Goal: Find specific page/section: Find specific page/section

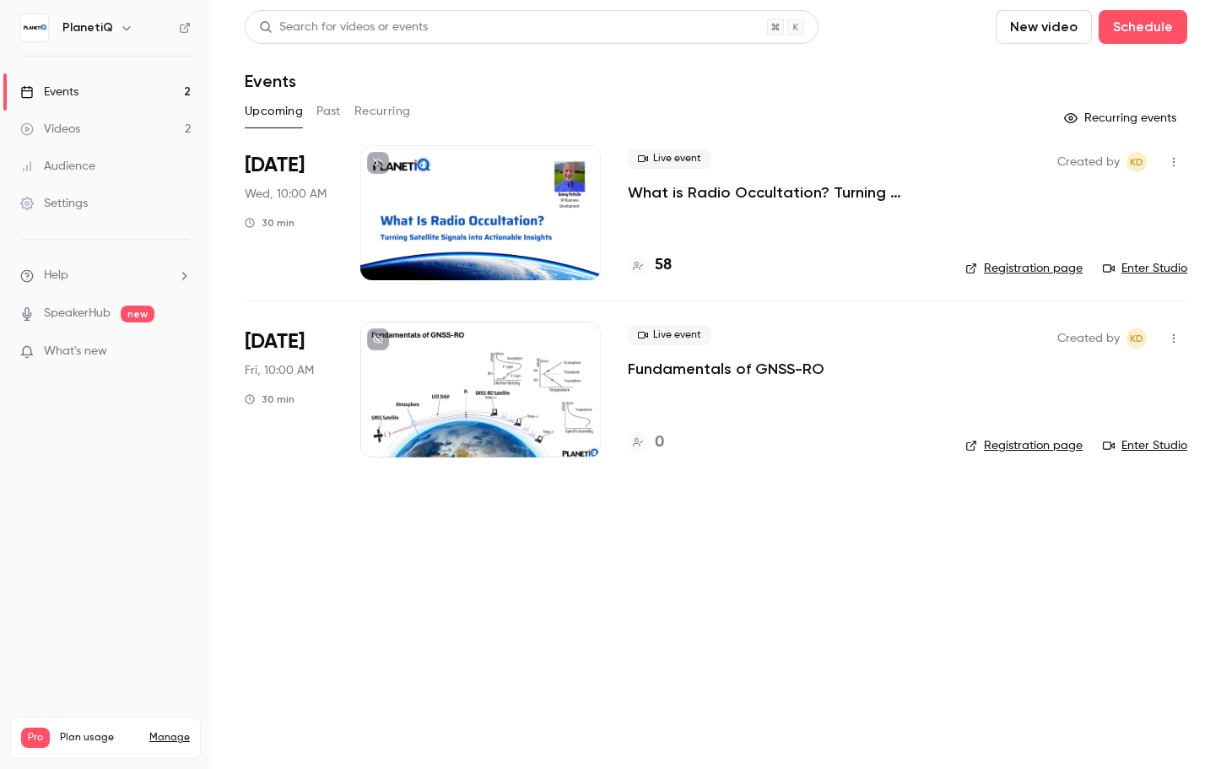
scroll to position [3, 0]
click at [667, 264] on h4 "58" at bounding box center [663, 265] width 17 height 23
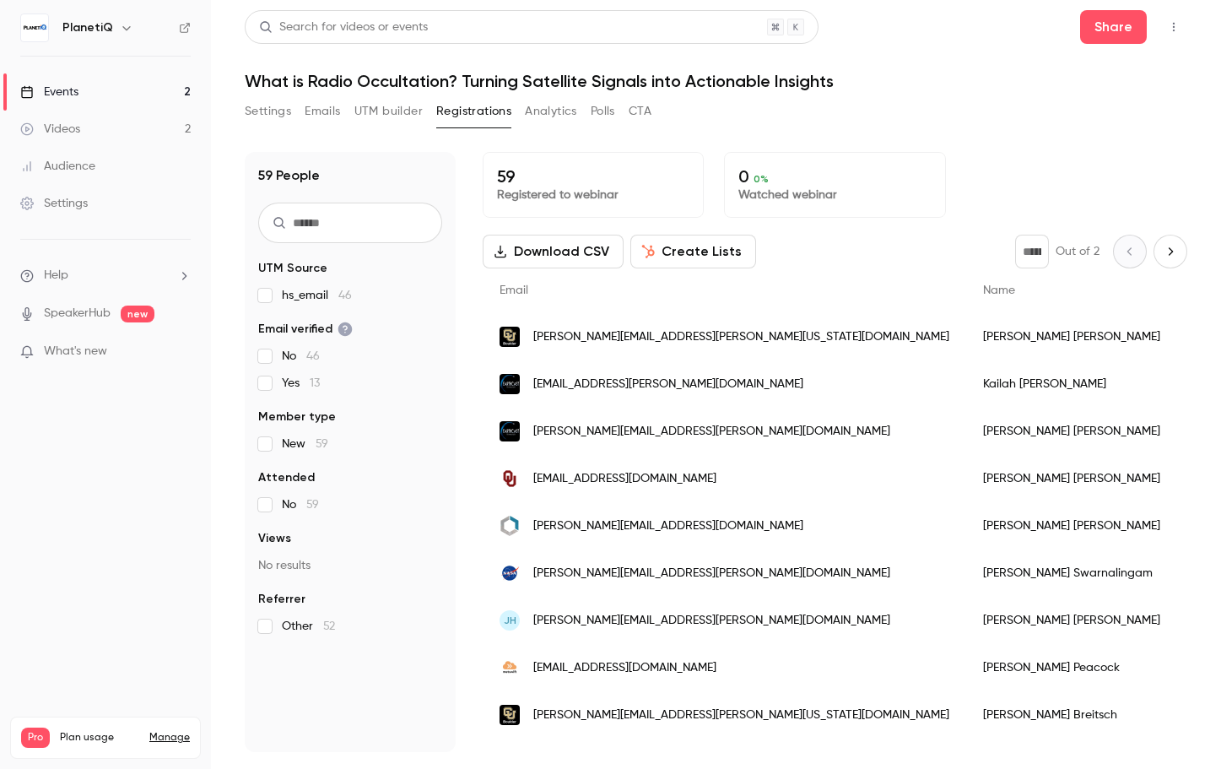
click at [85, 92] on link "Events 2" at bounding box center [105, 91] width 211 height 37
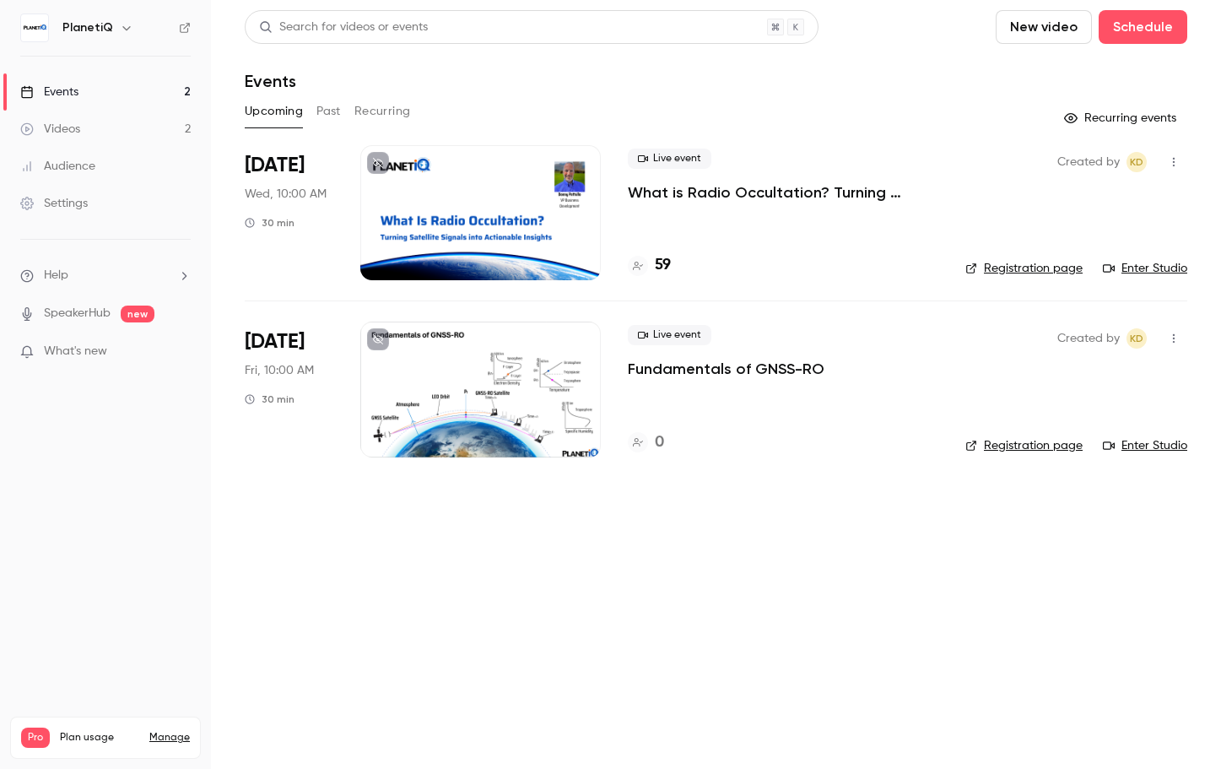
click at [662, 269] on h4 "59" at bounding box center [663, 265] width 16 height 23
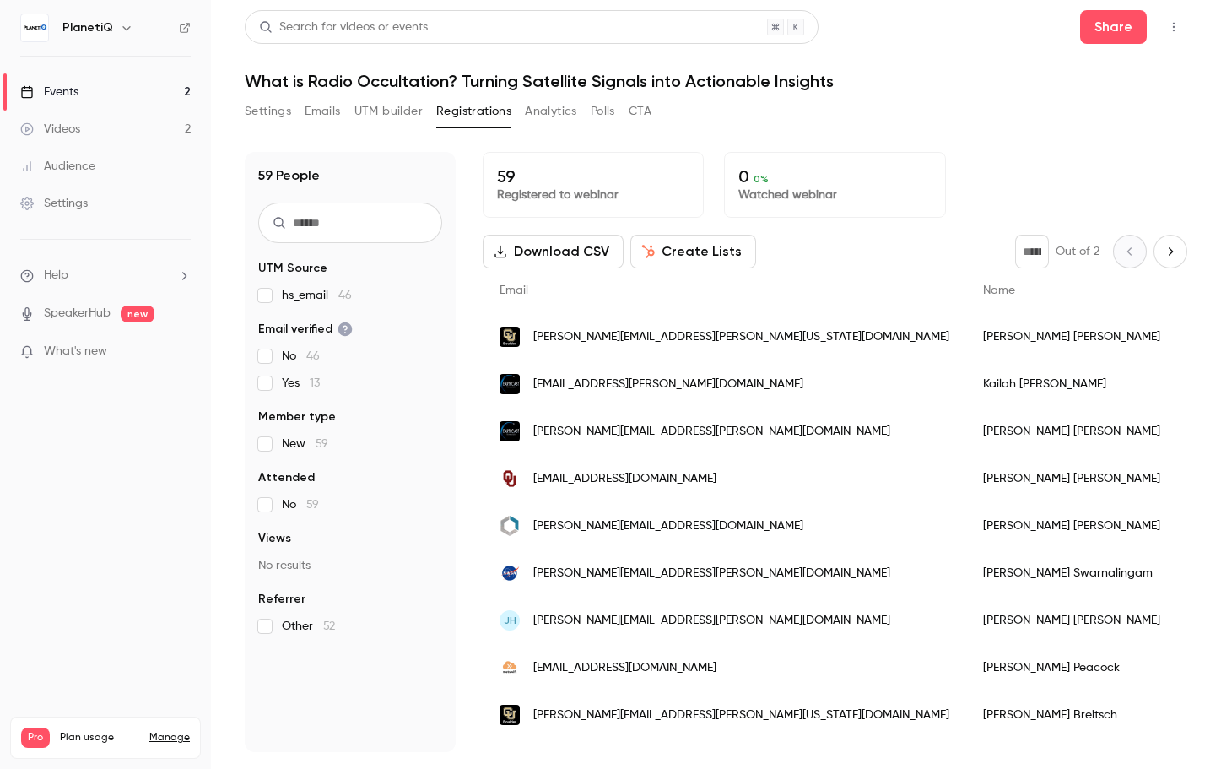
click at [78, 90] on div "Events" at bounding box center [49, 92] width 58 height 17
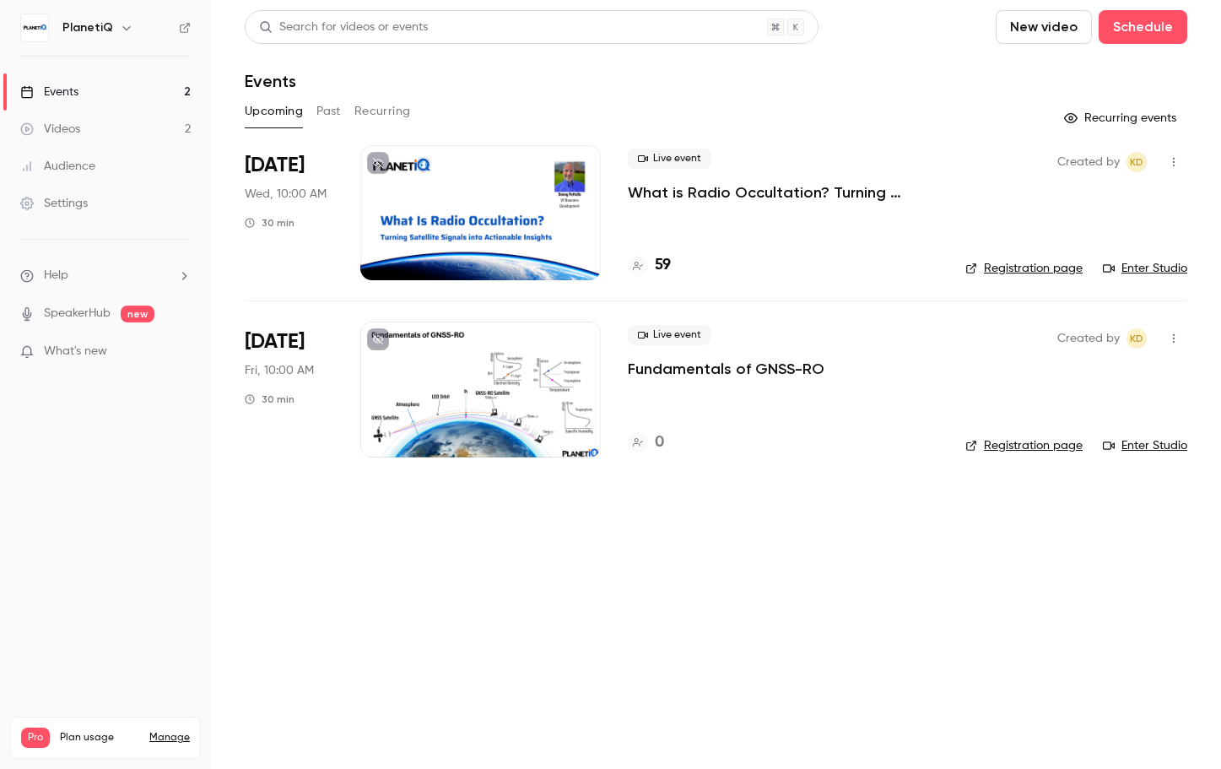
click at [1135, 272] on link "Enter Studio" at bounding box center [1145, 268] width 84 height 17
